Goal: Check status: Check status

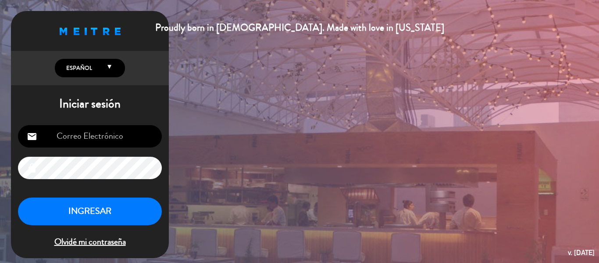
type input "[EMAIL_ADDRESS][DOMAIN_NAME]"
click at [122, 204] on button "INGRESAR" at bounding box center [90, 211] width 144 height 28
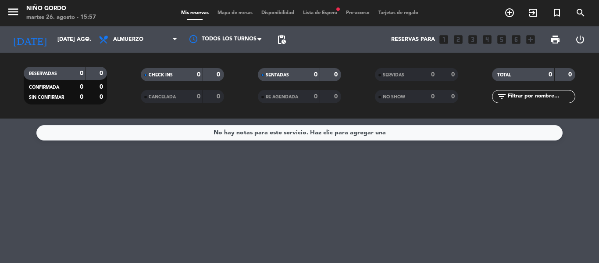
drag, startPoint x: 141, startPoint y: 41, endPoint x: 112, endPoint y: 197, distance: 158.6
click at [111, 200] on div "No hay notas para este servicio. Haz clic para agregar una" at bounding box center [299, 190] width 599 height 144
click at [148, 42] on span "Almuerzo" at bounding box center [138, 39] width 88 height 19
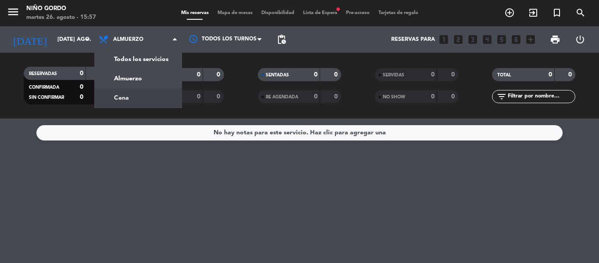
click at [121, 94] on div "menu Niño Gordo martes 26. agosto - 15:57 Mis reservas Mapa de mesas Disponibil…" at bounding box center [299, 59] width 599 height 118
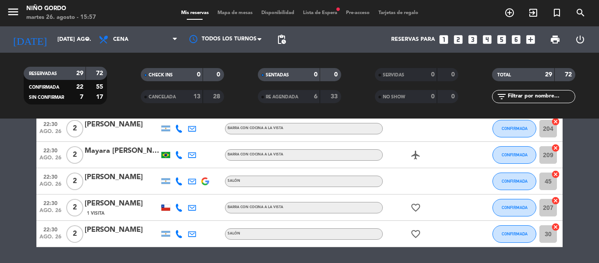
scroll to position [701, 0]
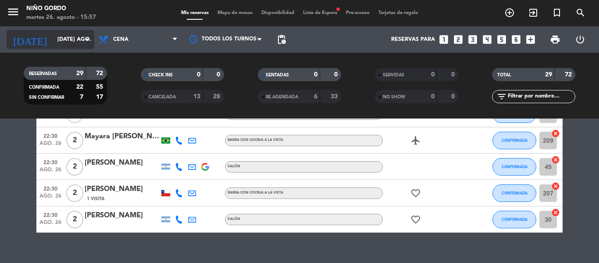
click at [89, 44] on icon "arrow_drop_down" at bounding box center [87, 39] width 11 height 11
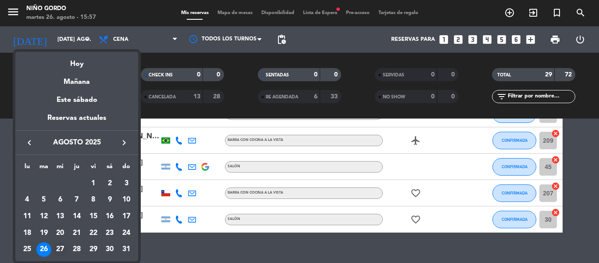
click at [62, 251] on div "27" at bounding box center [60, 249] width 15 height 15
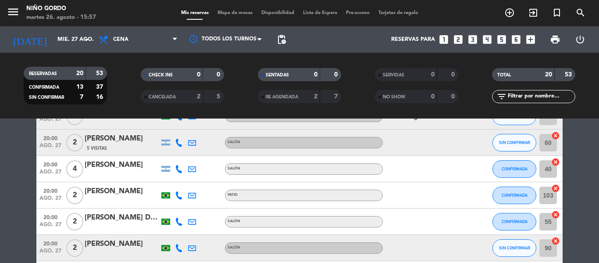
scroll to position [128, 0]
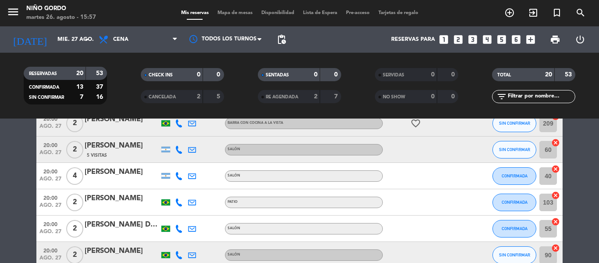
drag, startPoint x: 128, startPoint y: 199, endPoint x: 18, endPoint y: 161, distance: 116.5
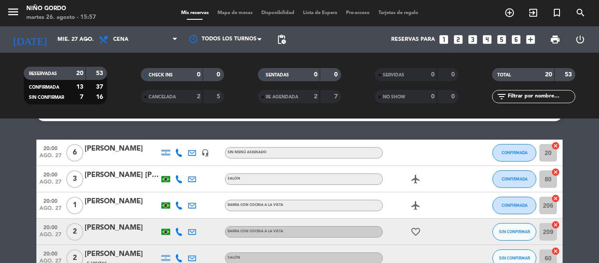
scroll to position [0, 0]
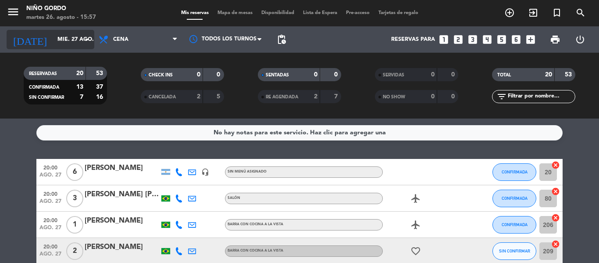
click at [59, 42] on input "mié. 27 ago." at bounding box center [90, 39] width 74 height 15
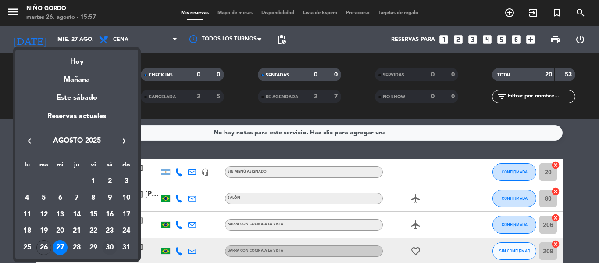
click at [107, 245] on div "30" at bounding box center [109, 247] width 15 height 15
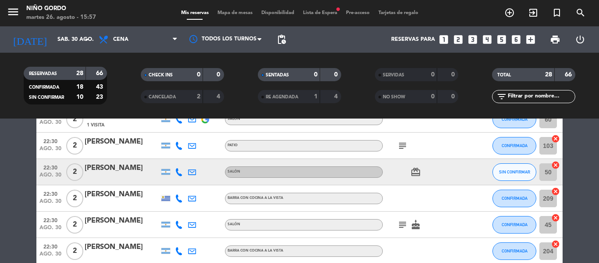
scroll to position [689, 0]
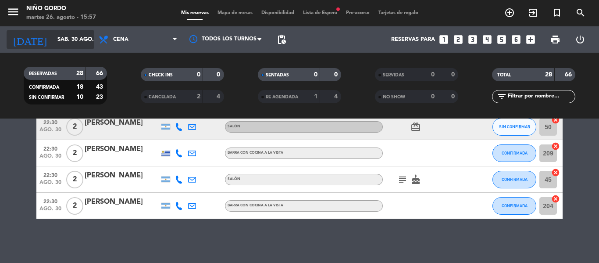
click at [81, 41] on input "sáb. 30 ago." at bounding box center [90, 39] width 74 height 15
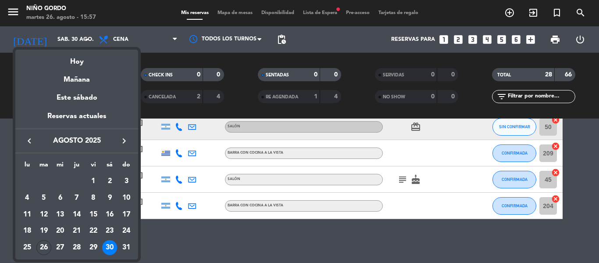
click at [38, 243] on div "26" at bounding box center [43, 247] width 15 height 15
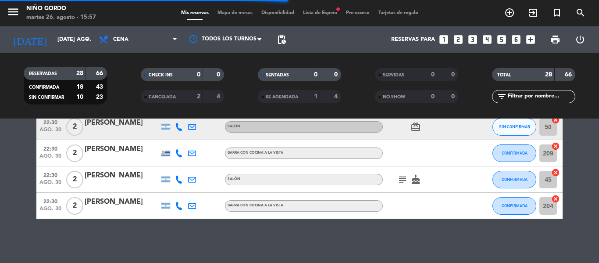
drag, startPoint x: 38, startPoint y: 243, endPoint x: 0, endPoint y: 182, distance: 71.7
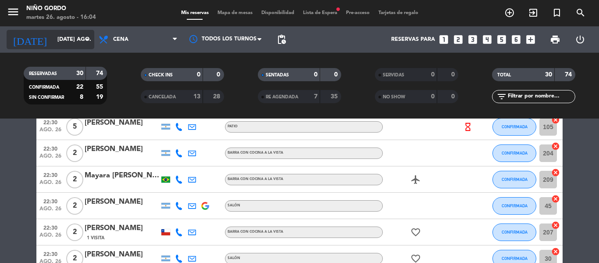
click at [76, 44] on input "[DATE] ago." at bounding box center [90, 39] width 74 height 15
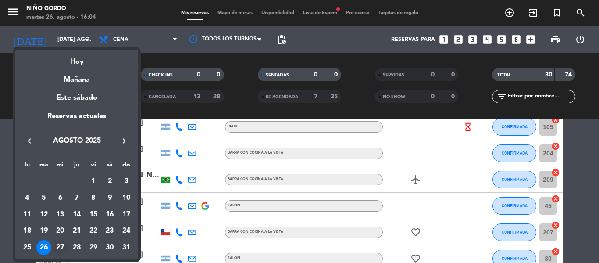
click at [59, 243] on div "27" at bounding box center [60, 247] width 15 height 15
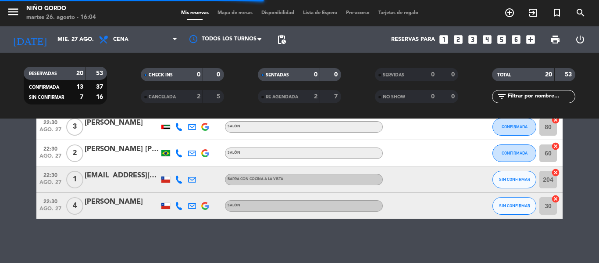
scroll to position [478, 0]
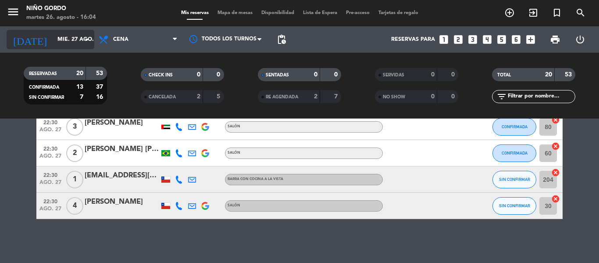
click at [86, 38] on icon "arrow_drop_down" at bounding box center [87, 39] width 11 height 11
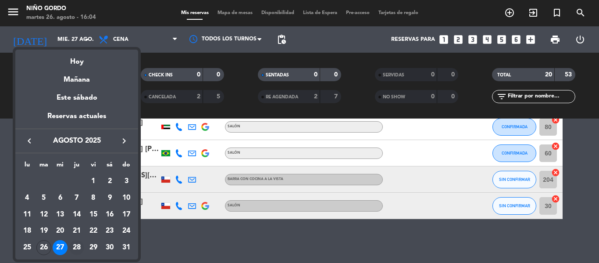
click at [77, 248] on div "28" at bounding box center [76, 247] width 15 height 15
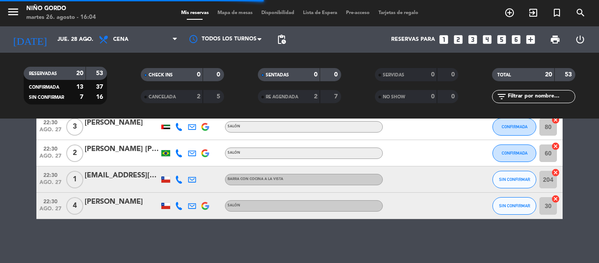
scroll to position [675, 0]
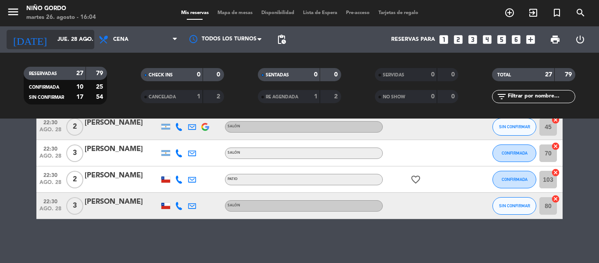
click at [82, 39] on icon "arrow_drop_down" at bounding box center [87, 39] width 11 height 11
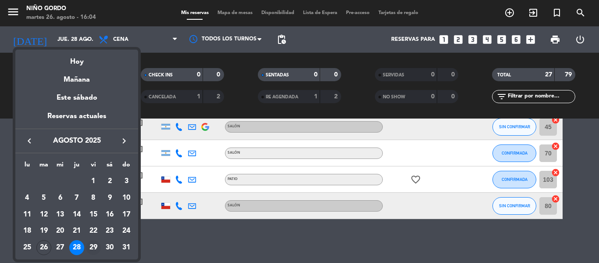
click at [92, 245] on div "29" at bounding box center [93, 247] width 15 height 15
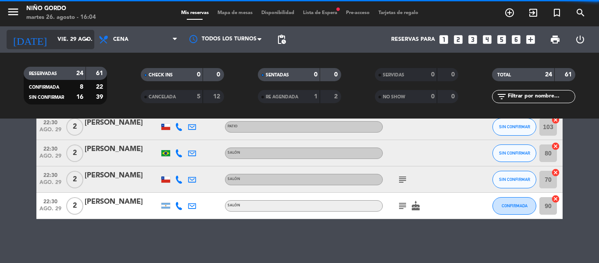
scroll to position [583, 0]
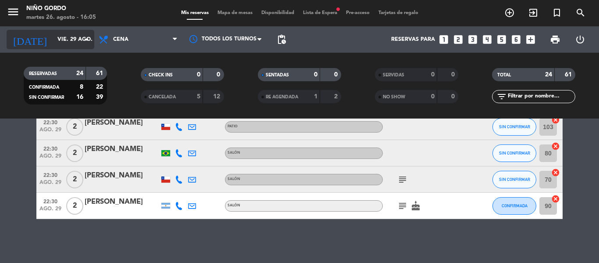
click at [82, 42] on icon "arrow_drop_down" at bounding box center [87, 39] width 11 height 11
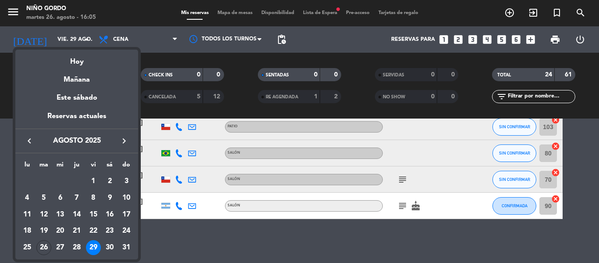
click at [112, 252] on div "30" at bounding box center [109, 247] width 15 height 15
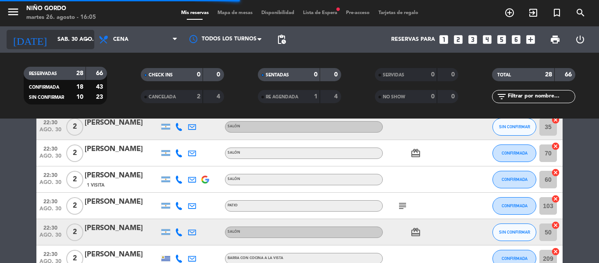
scroll to position [689, 0]
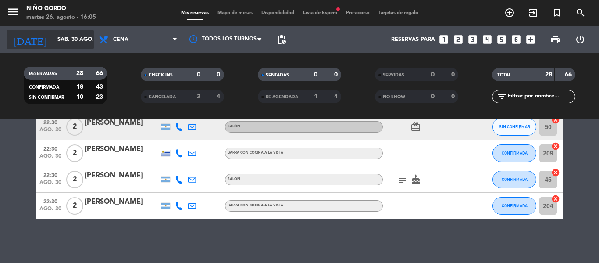
click at [87, 33] on input "sáb. 30 ago." at bounding box center [90, 39] width 74 height 15
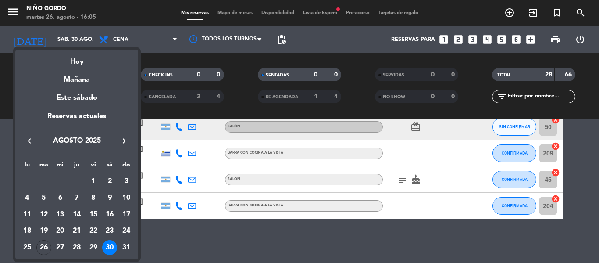
click at [153, 53] on div at bounding box center [299, 131] width 599 height 263
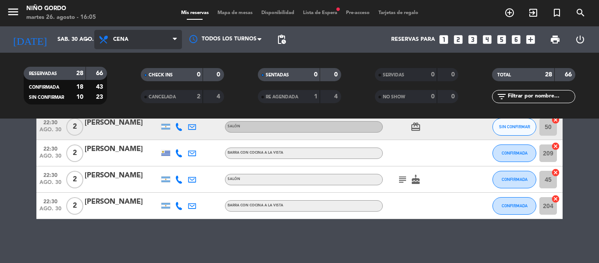
click at [158, 42] on span "Cena" at bounding box center [138, 39] width 88 height 19
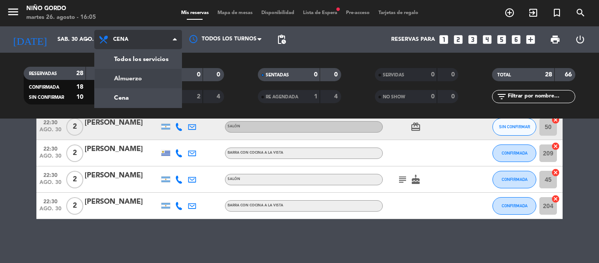
click at [145, 79] on div "menu Niño Gordo martes 26. agosto - 16:05 Mis reservas Mapa de mesas Disponibil…" at bounding box center [299, 59] width 599 height 118
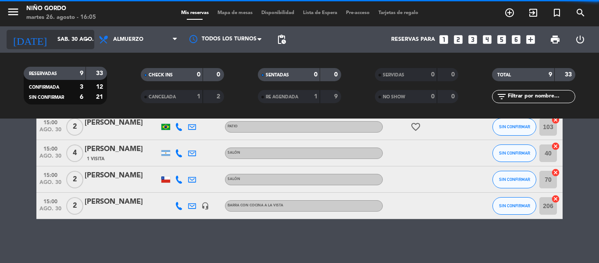
scroll to position [189, 0]
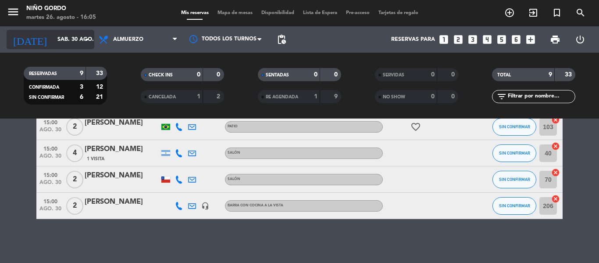
click at [90, 38] on icon "arrow_drop_down" at bounding box center [87, 39] width 11 height 11
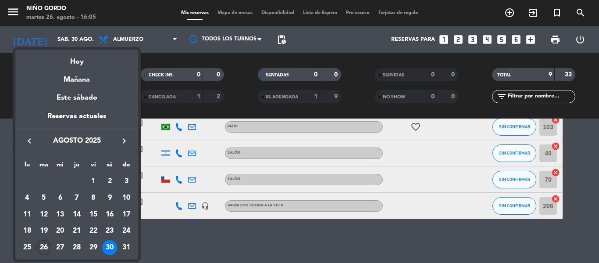
click at [46, 245] on div "26" at bounding box center [43, 247] width 15 height 15
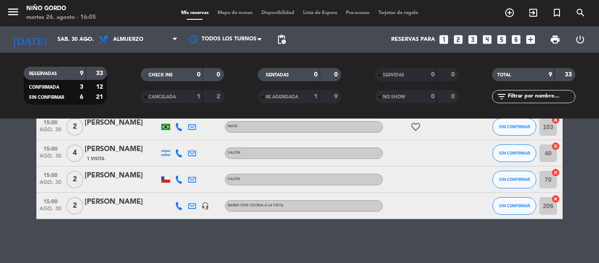
type input "[DATE] ago."
